Goal: Task Accomplishment & Management: Use online tool/utility

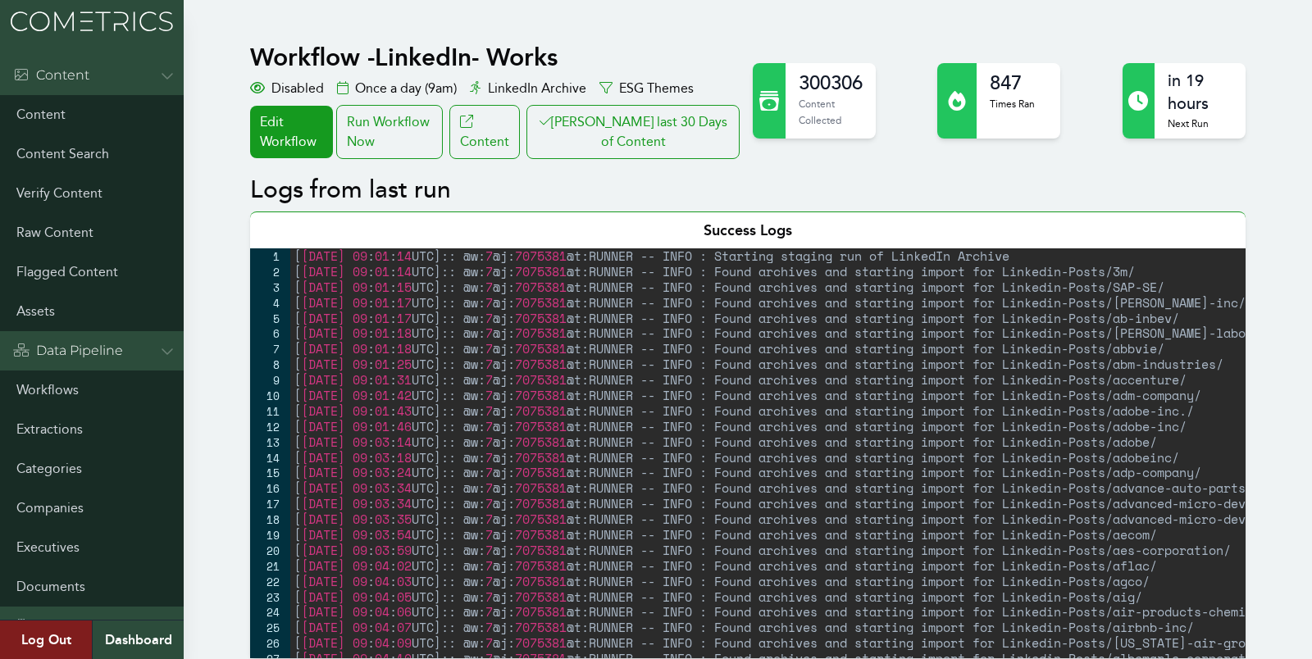
click at [656, 119] on button "[PERSON_NAME] last 30 Days of Content" at bounding box center [633, 132] width 213 height 54
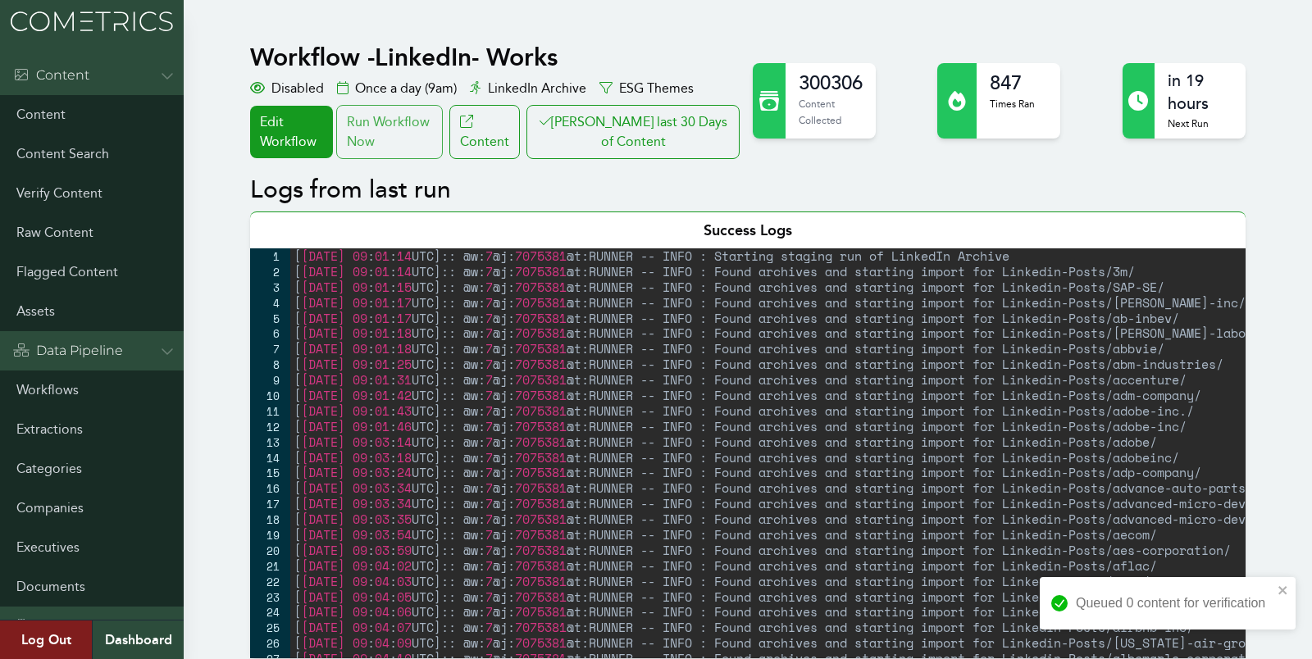
click at [401, 119] on div "Run Workflow Now" at bounding box center [389, 132] width 107 height 54
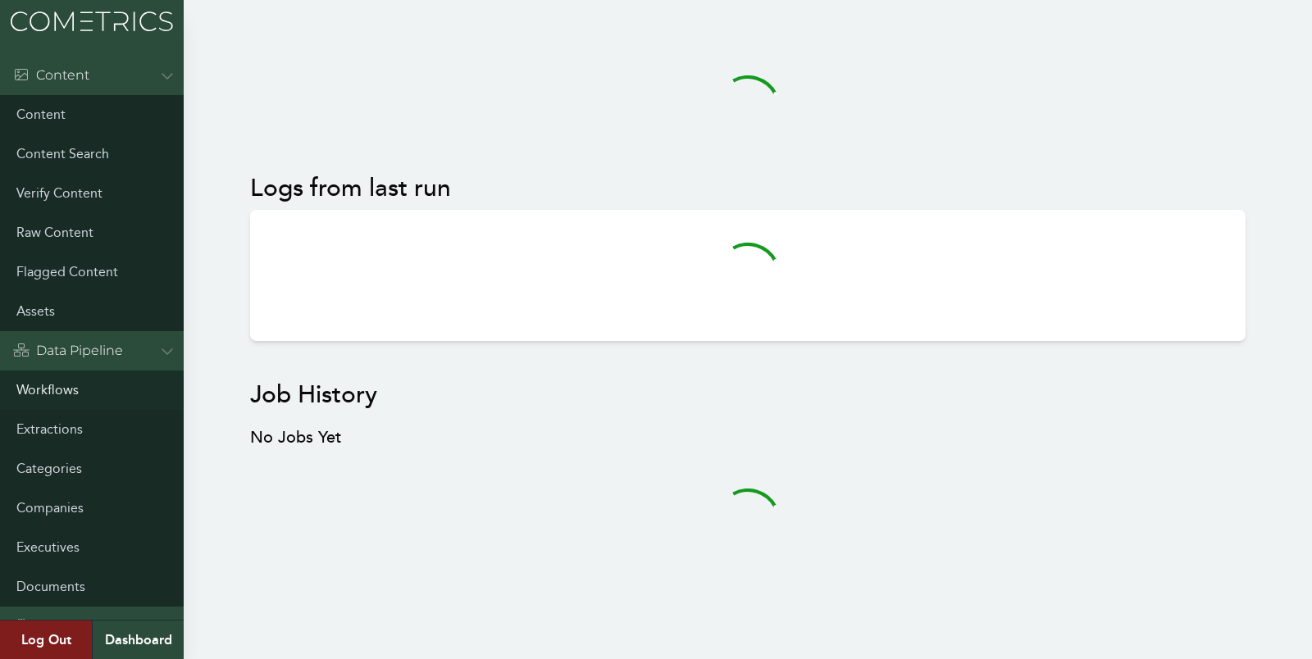
click at [45, 399] on link "Workflows" at bounding box center [92, 390] width 184 height 39
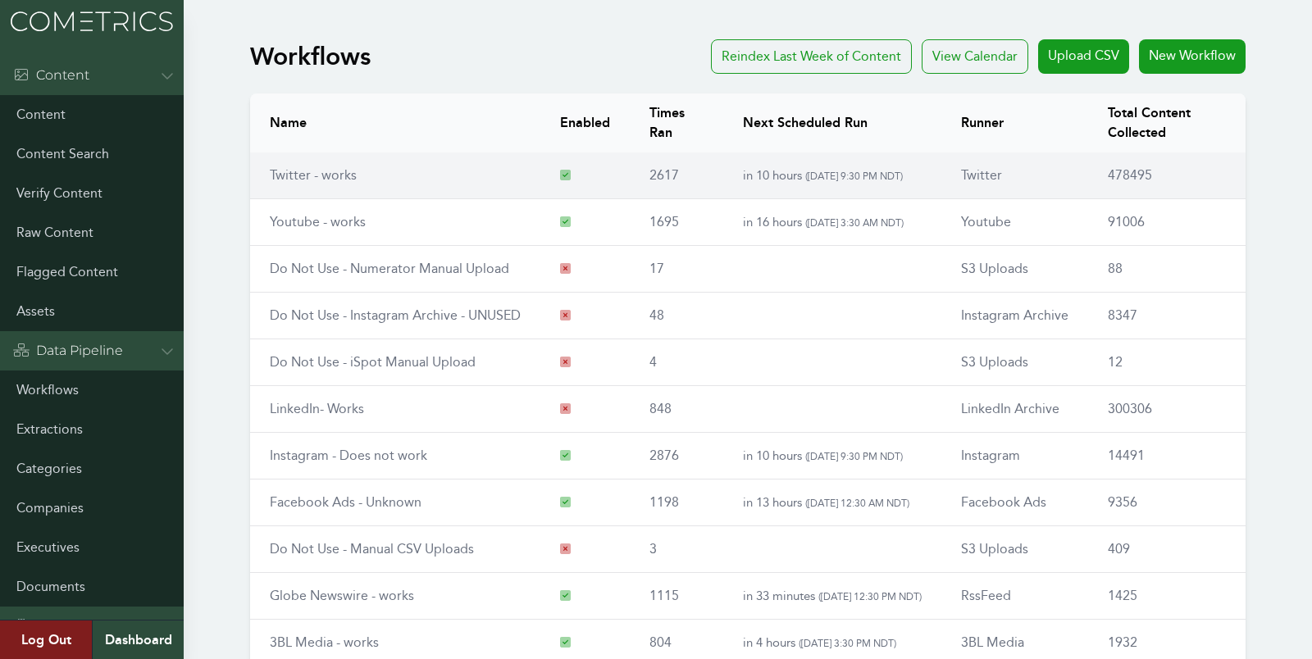
click at [316, 184] on td "Twitter - works" at bounding box center [395, 176] width 290 height 47
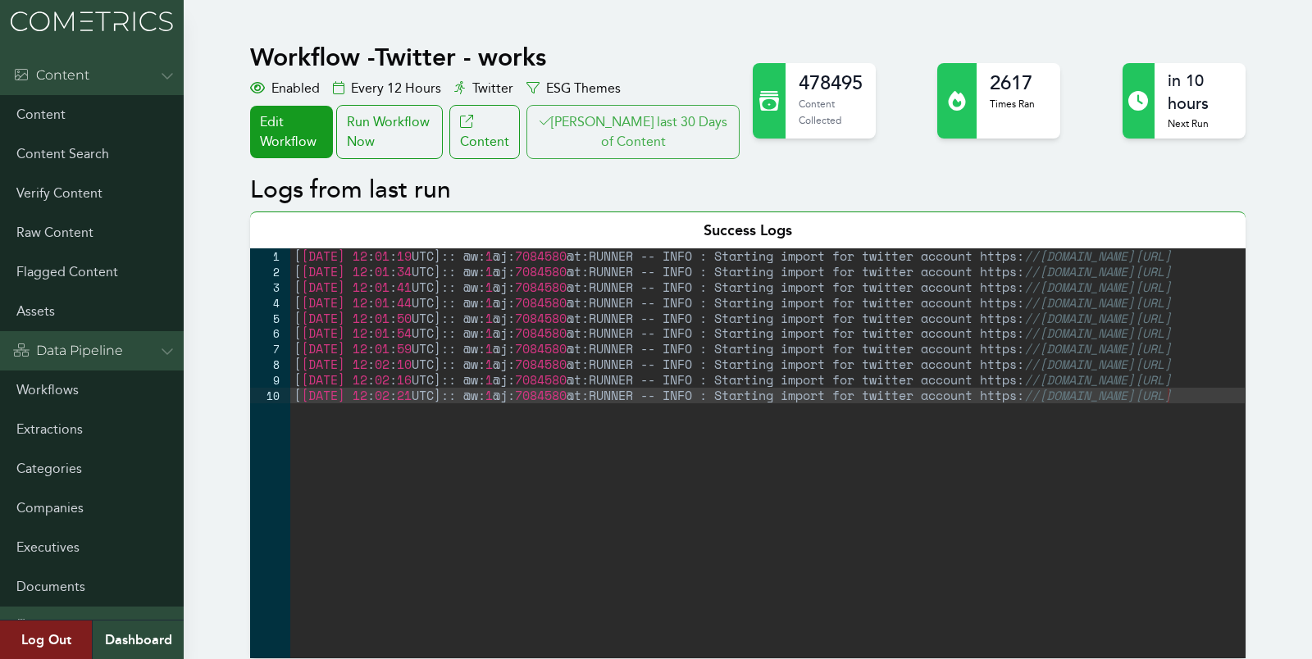
click at [620, 139] on button "[PERSON_NAME] last 30 Days of Content" at bounding box center [633, 132] width 213 height 54
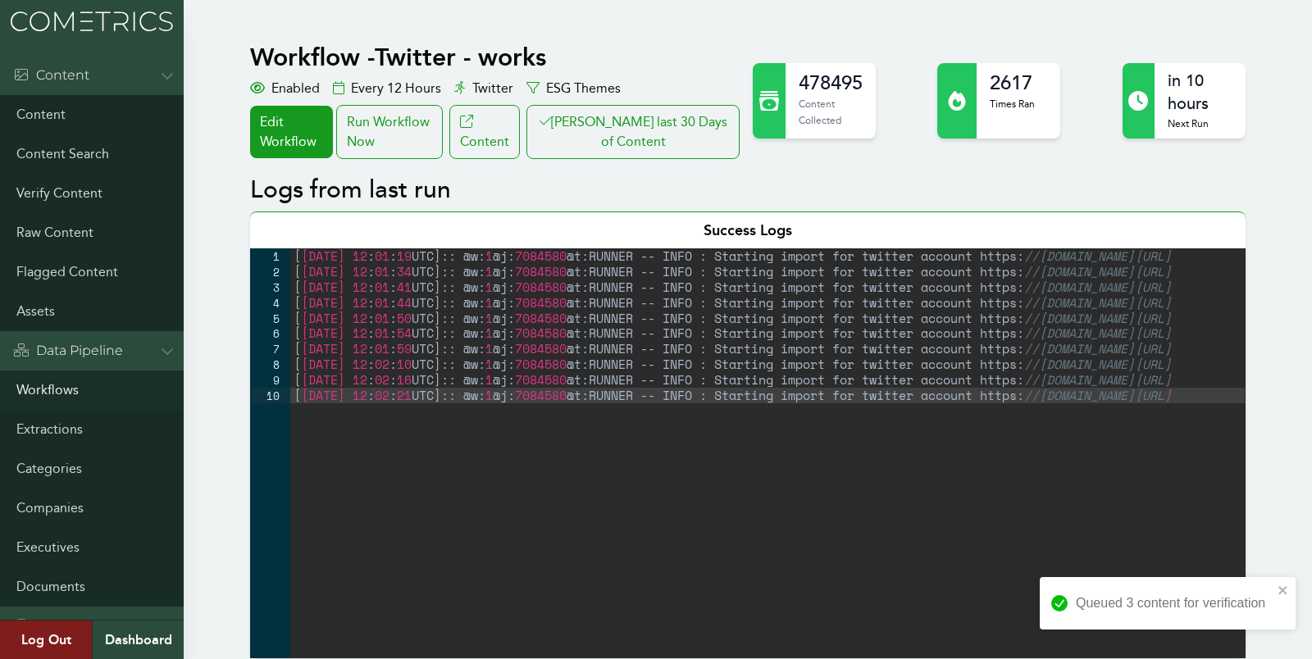
click at [47, 388] on link "Workflows" at bounding box center [92, 390] width 184 height 39
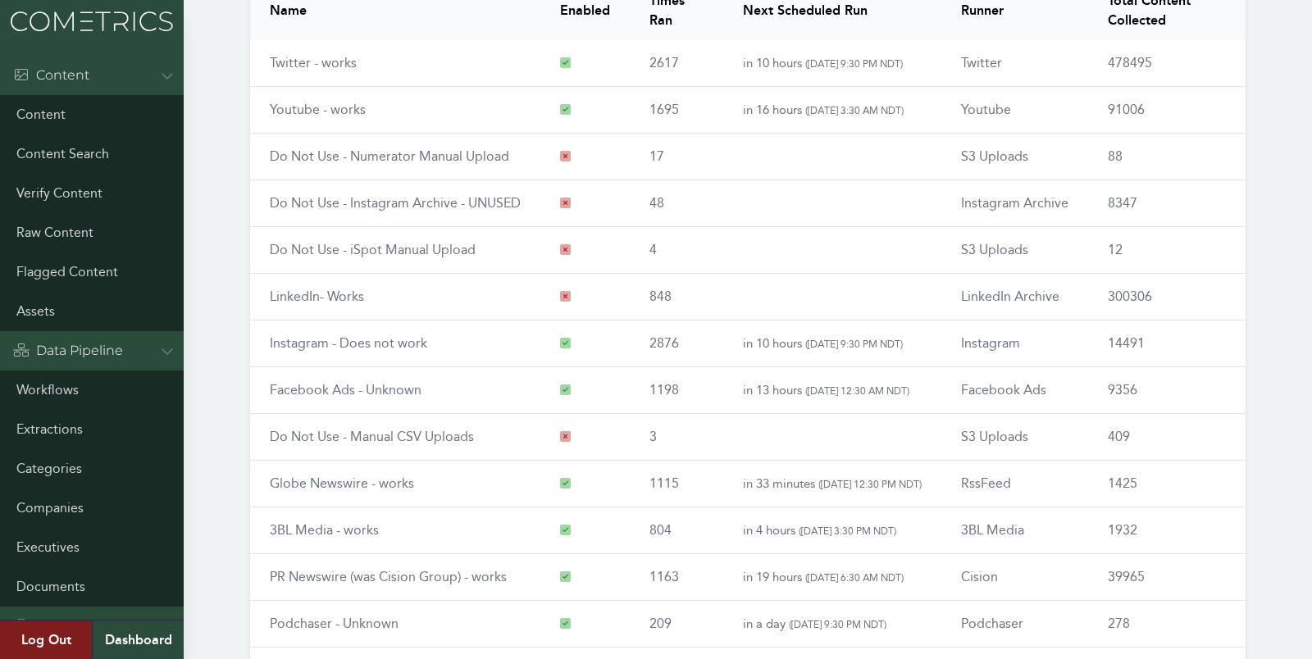
scroll to position [187, 0]
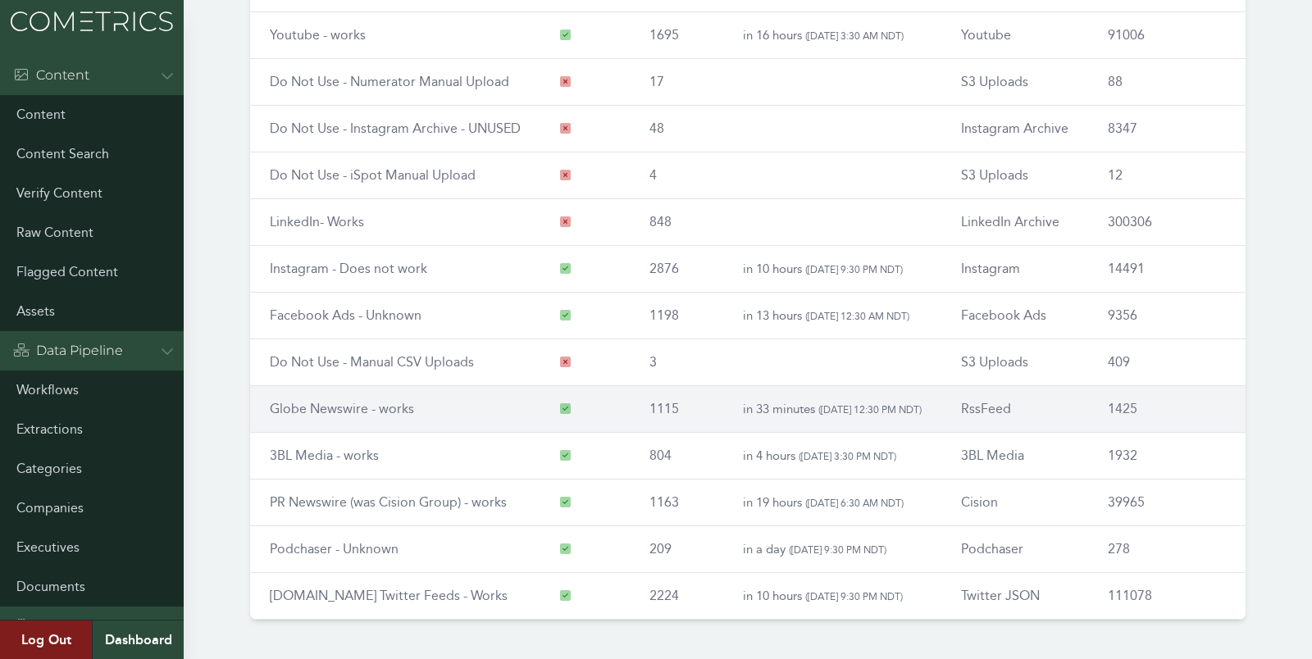
click at [308, 405] on link "Globe Newswire - works" at bounding box center [342, 409] width 144 height 16
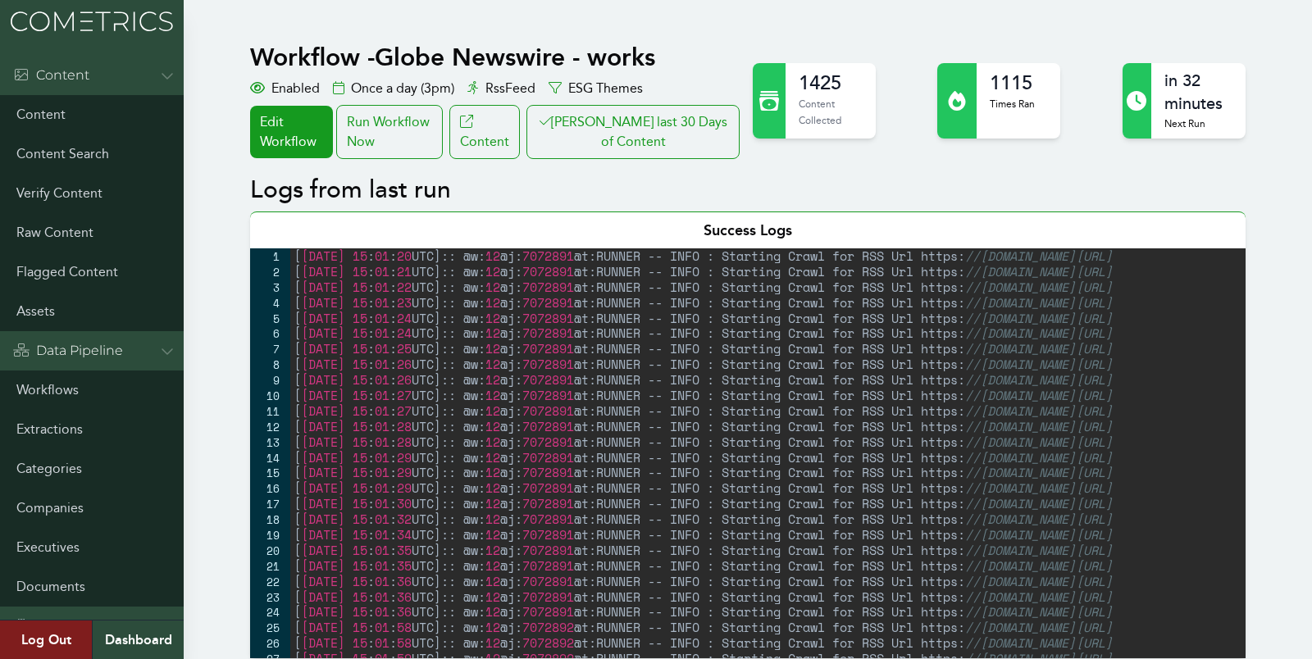
click at [732, 121] on button "[PERSON_NAME] last 30 Days of Content" at bounding box center [633, 132] width 213 height 54
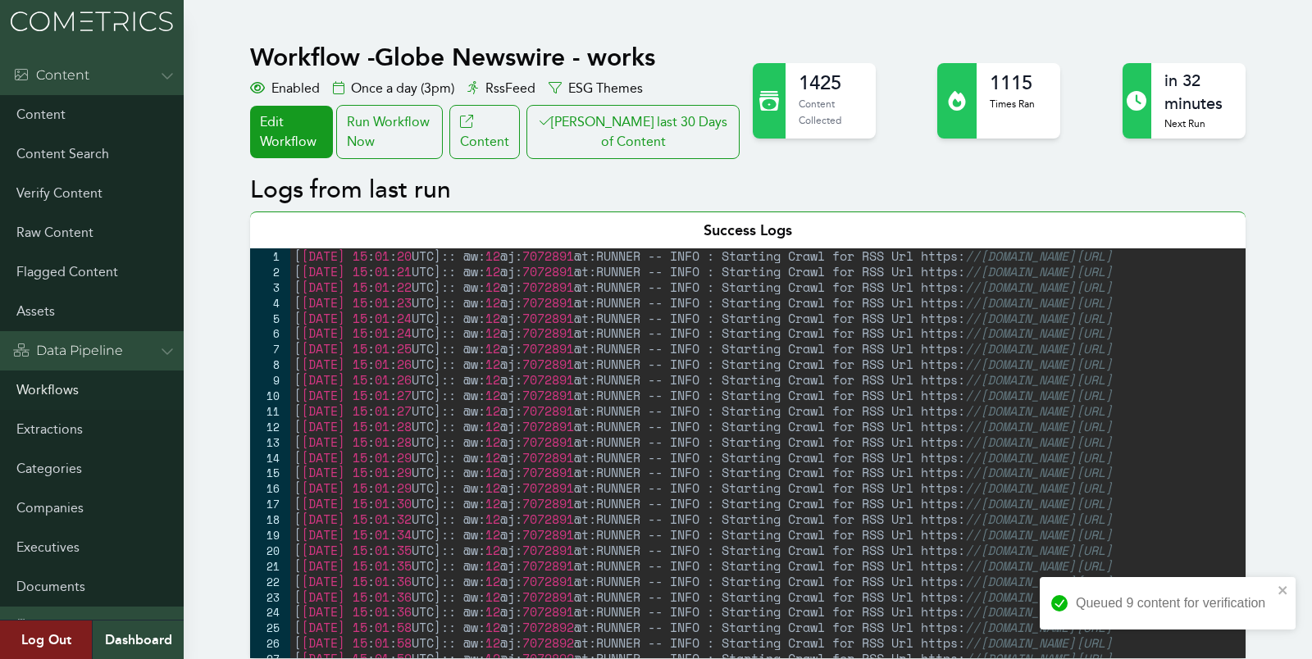
click at [49, 385] on link "Workflows" at bounding box center [92, 390] width 184 height 39
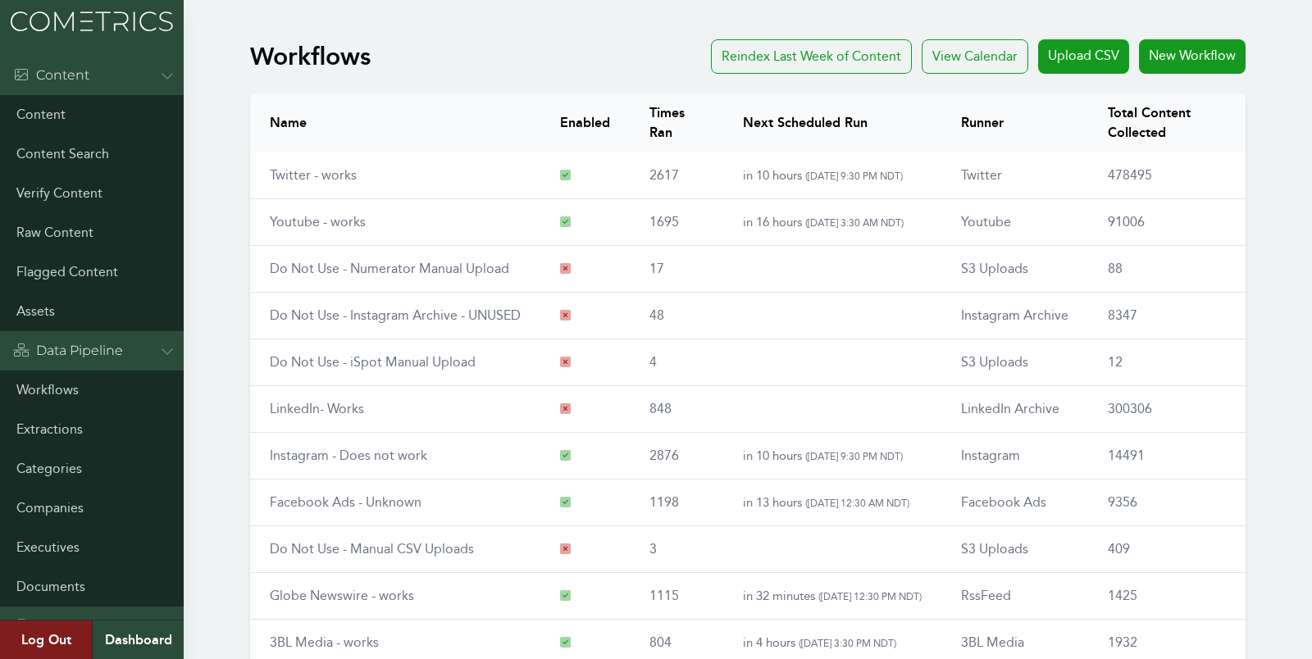
scroll to position [187, 0]
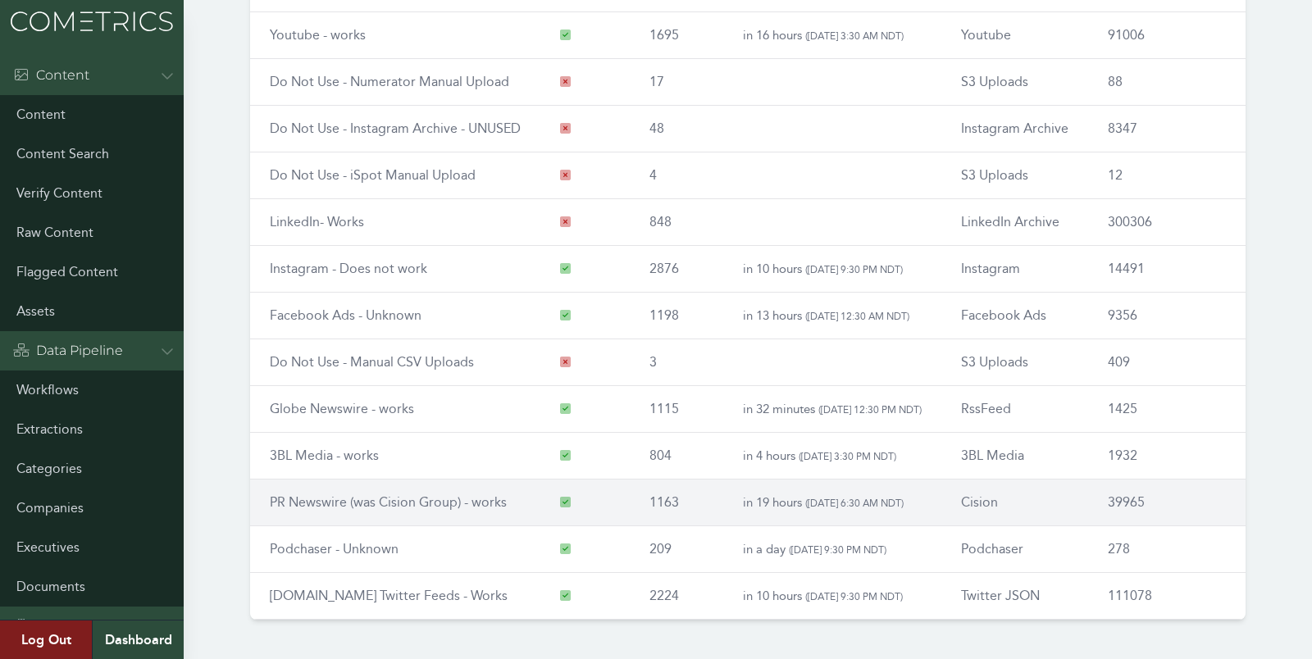
click at [300, 499] on link "PR Newswire (was Cision Group) - works" at bounding box center [388, 503] width 237 height 16
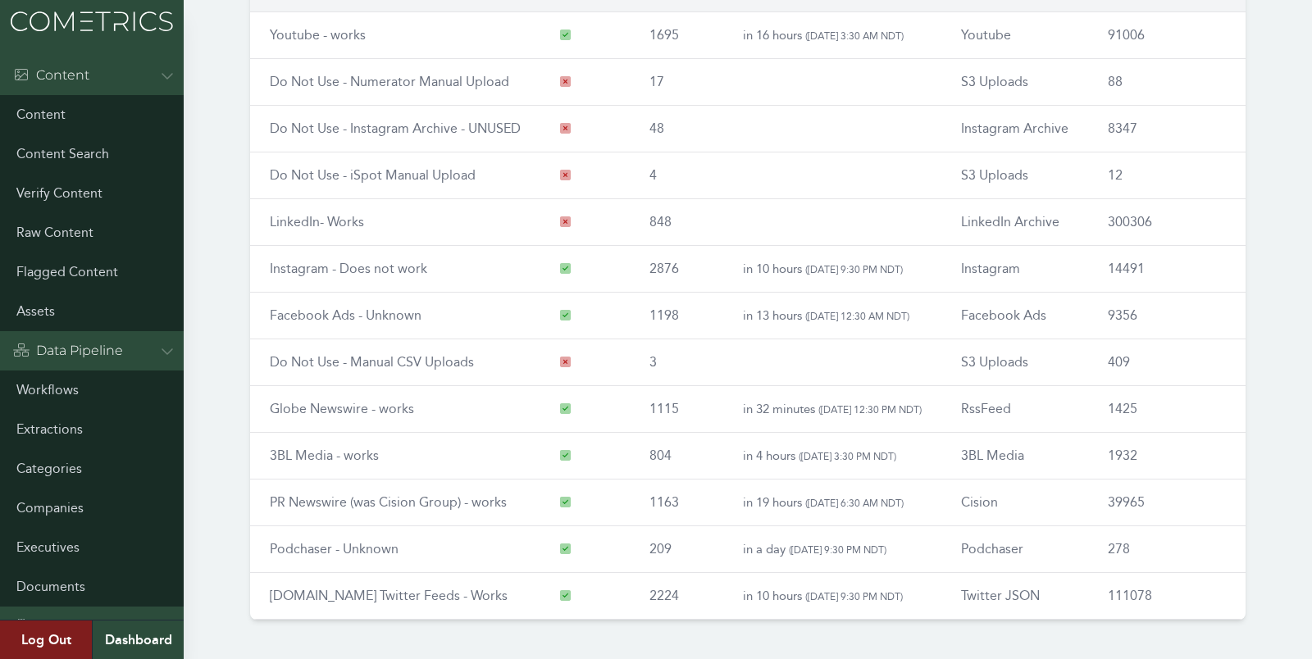
drag, startPoint x: 343, startPoint y: 589, endPoint x: 965, endPoint y: 7, distance: 852.4
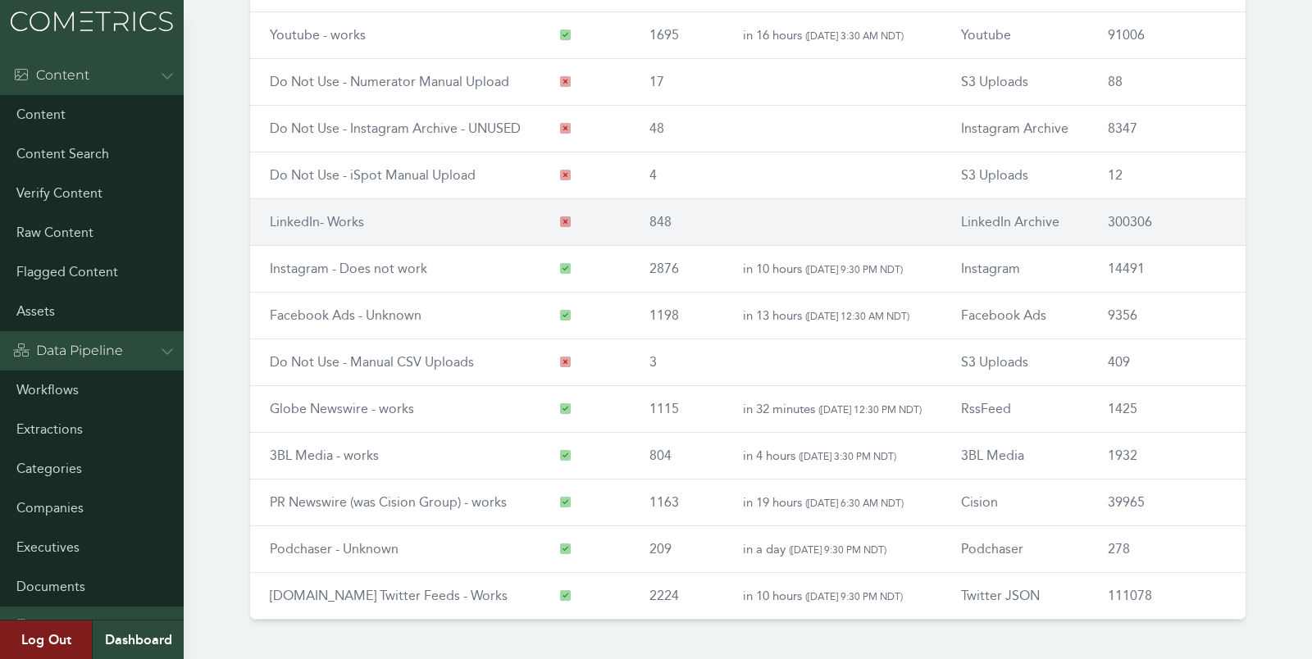
click at [326, 221] on link "LinkedIn- Works" at bounding box center [317, 222] width 94 height 16
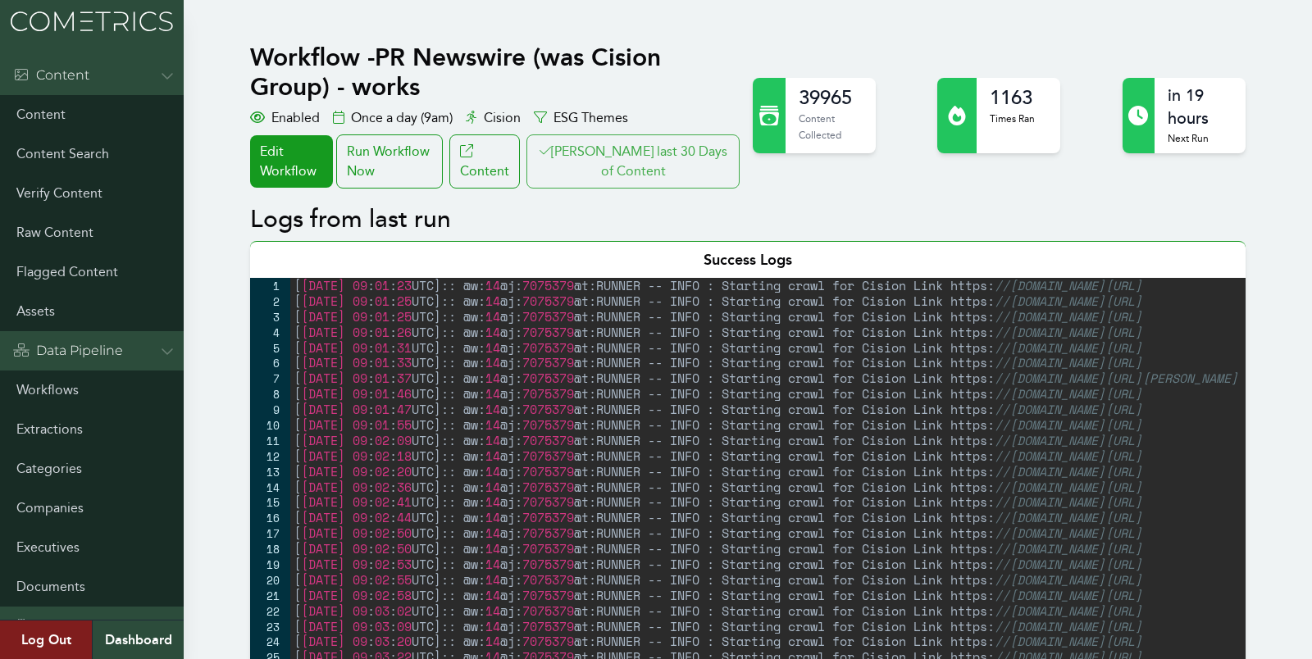
click at [633, 170] on button "[PERSON_NAME] last 30 Days of Content" at bounding box center [633, 162] width 213 height 54
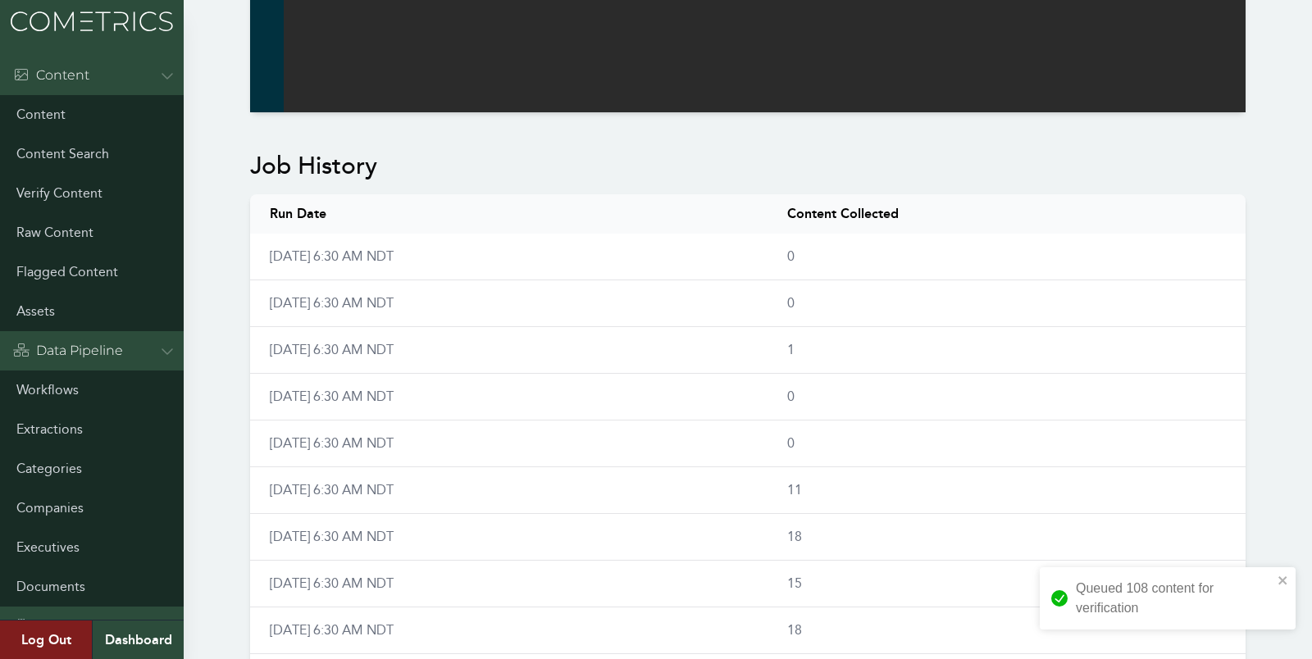
scroll to position [1237, 0]
